Goal: Task Accomplishment & Management: Manage account settings

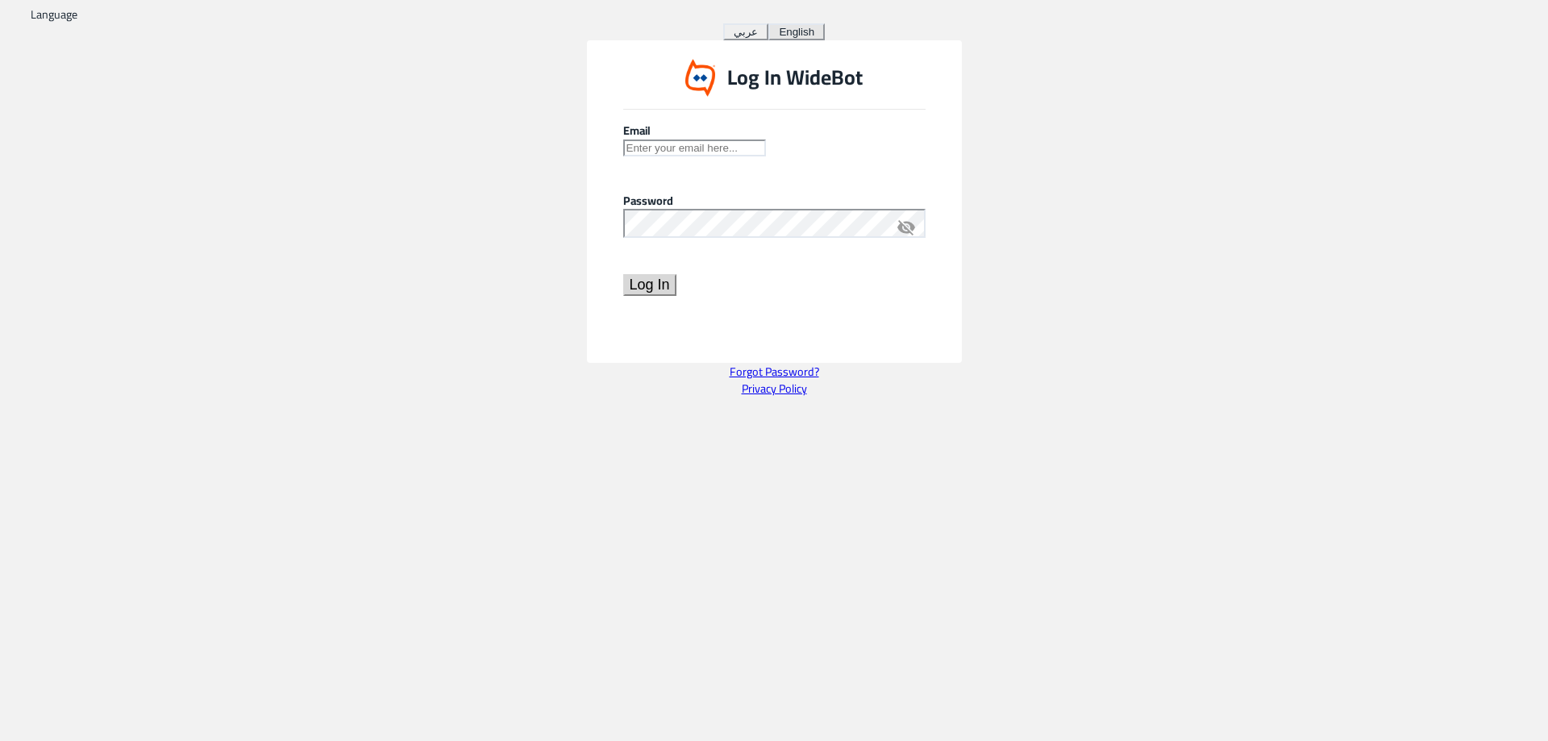
type input "[EMAIL_ADDRESS][DOMAIN_NAME]"
click at [676, 296] on button "Log In" at bounding box center [649, 285] width 53 height 22
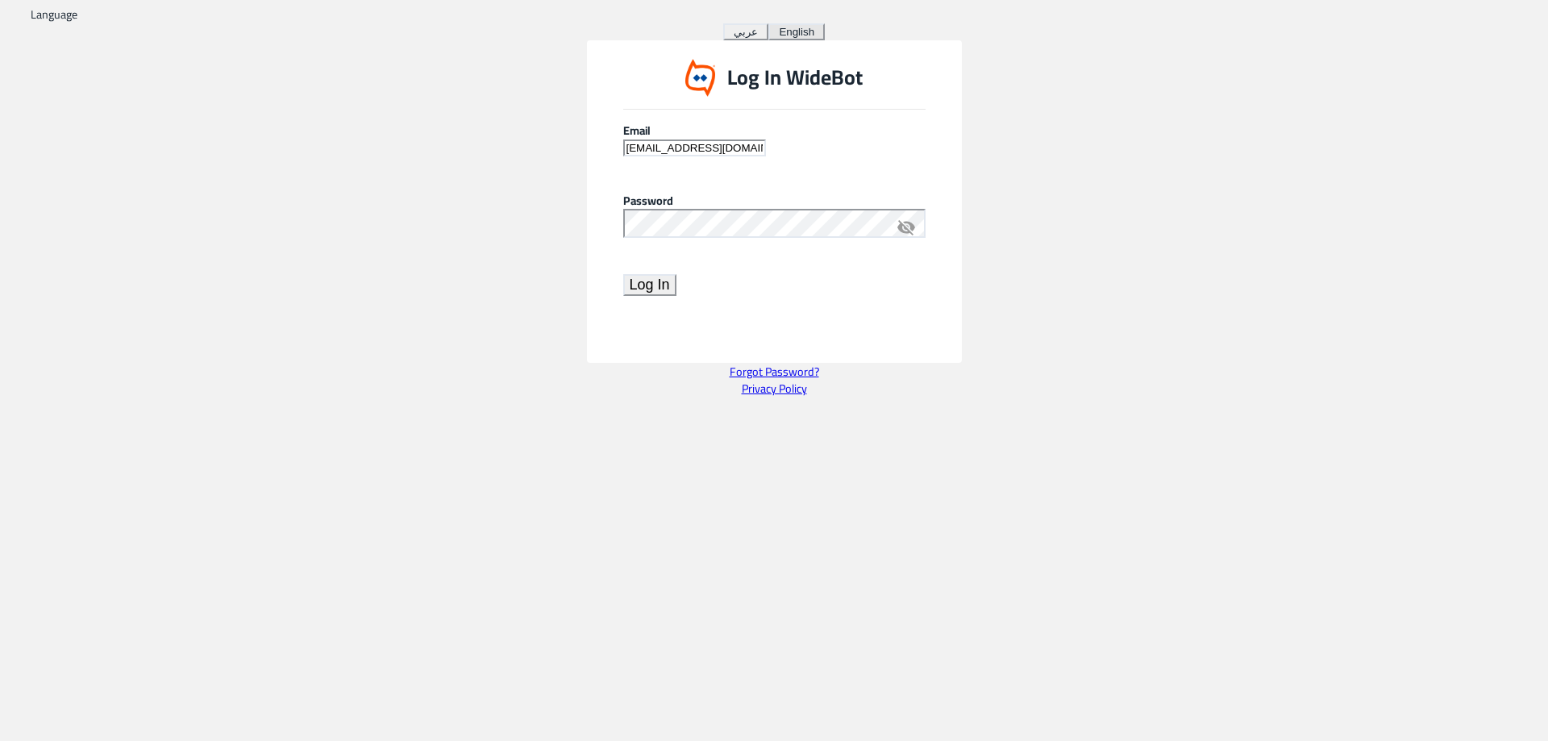
click at [676, 296] on button "Log In" at bounding box center [649, 285] width 53 height 22
click at [1036, 361] on div "Log In WideBot Email [EMAIL_ADDRESS][DOMAIN_NAME] Password visibility_off Log I…" at bounding box center [774, 218] width 1548 height 356
click at [676, 296] on button "Log In" at bounding box center [649, 285] width 53 height 22
drag, startPoint x: 1355, startPoint y: 317, endPoint x: 1221, endPoint y: 731, distance: 435.7
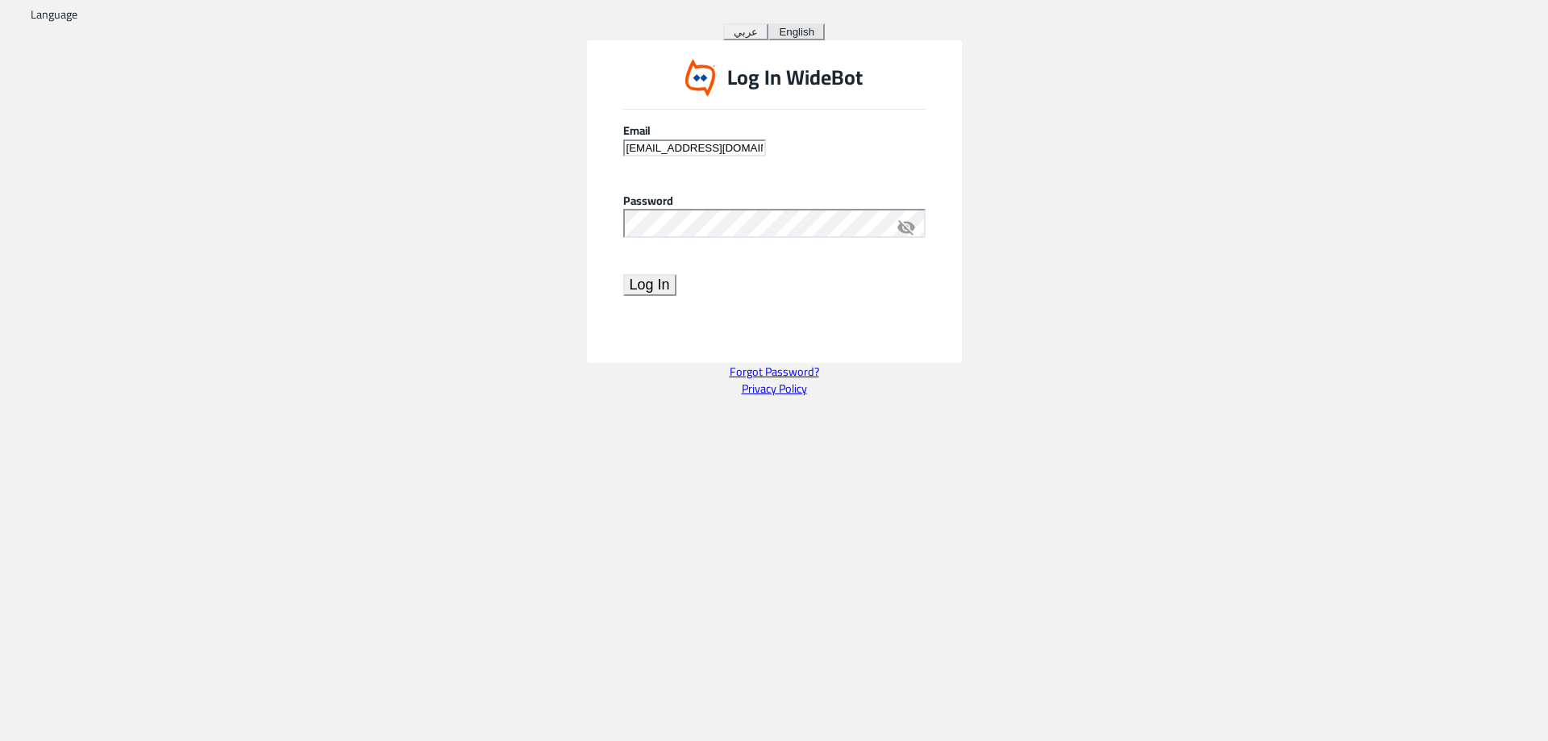
click at [1221, 731] on div "Language عربي English Log In WideBot Email [EMAIL_ADDRESS][DOMAIN_NAME] Passwor…" at bounding box center [774, 370] width 1548 height 741
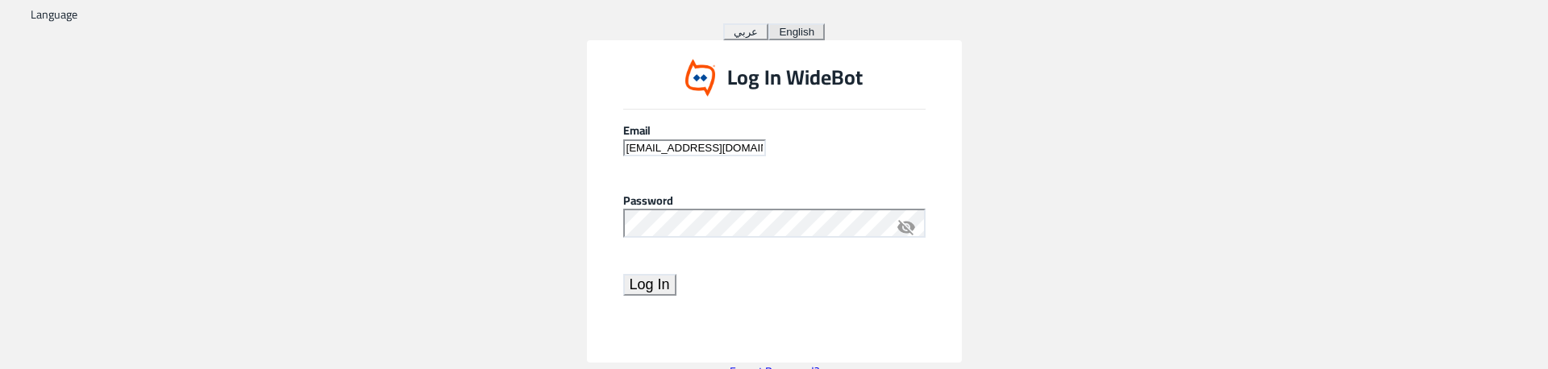
click at [676, 296] on button "Log In" at bounding box center [649, 285] width 53 height 22
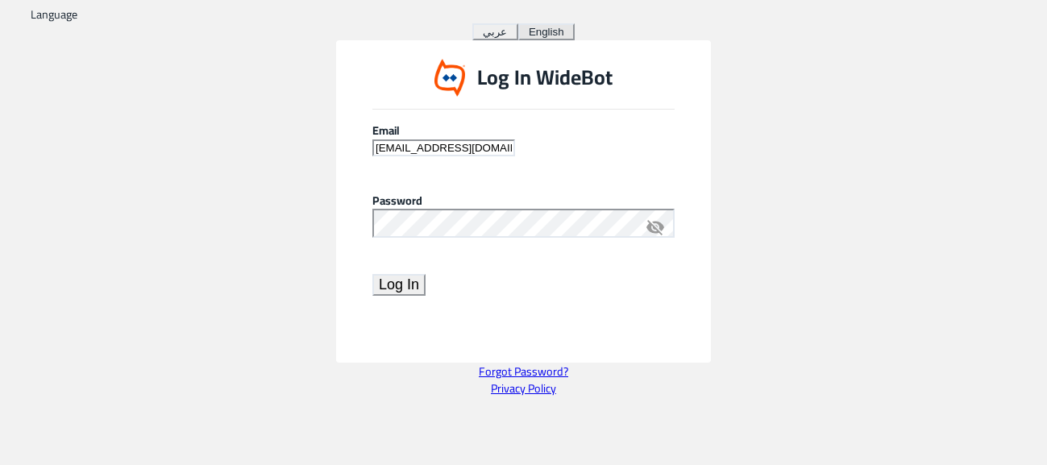
click at [426, 296] on button "Log In" at bounding box center [398, 285] width 53 height 22
